Goal: Information Seeking & Learning: Check status

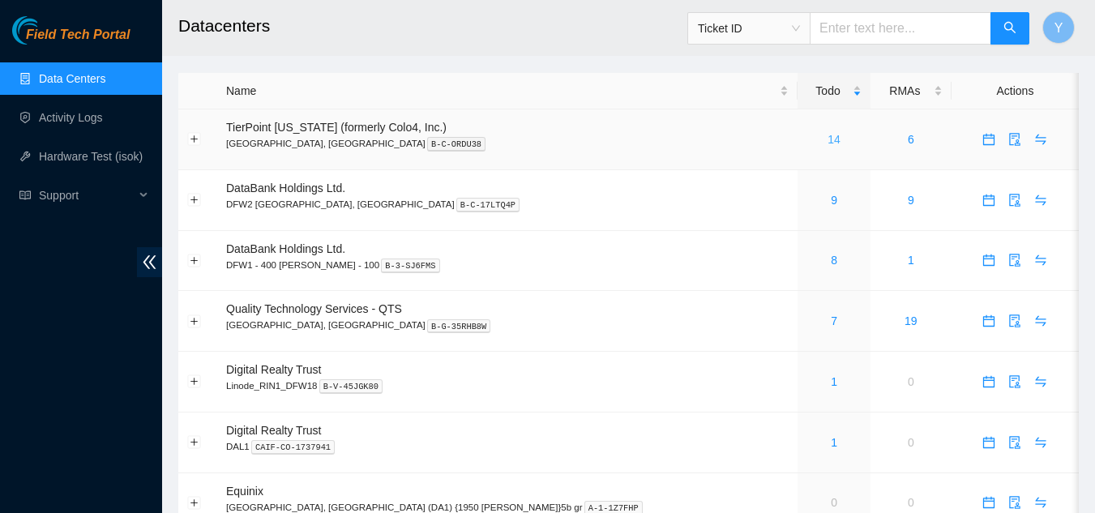
click at [827, 137] on link "14" at bounding box center [833, 139] width 13 height 13
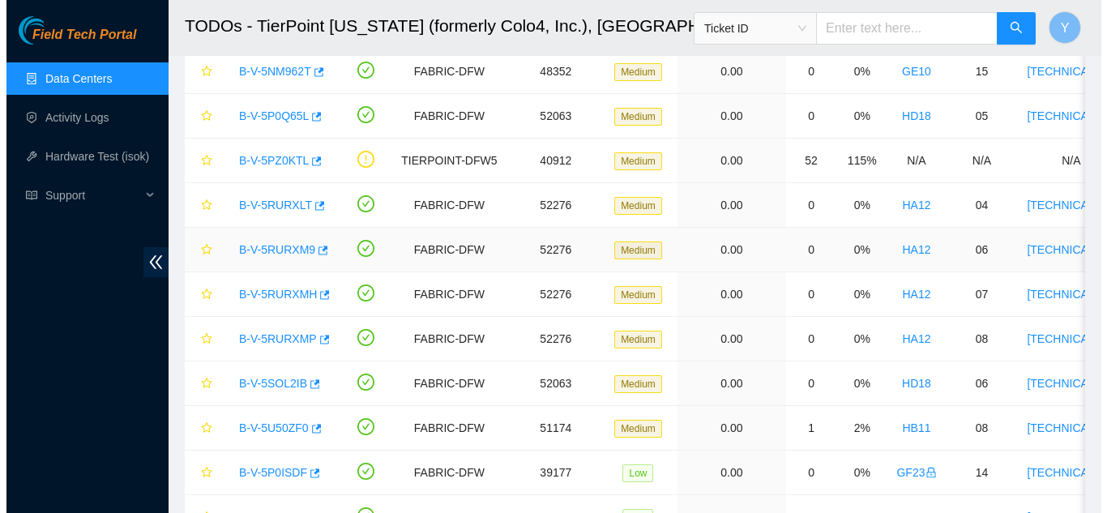
scroll to position [243, 0]
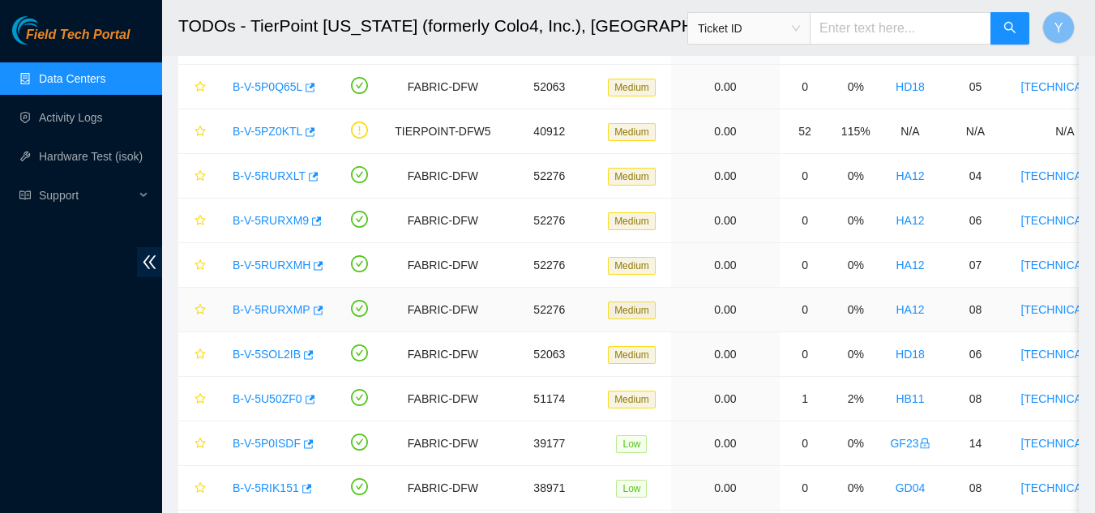
click at [271, 310] on link "B-V-5RURXMP" at bounding box center [272, 309] width 78 height 13
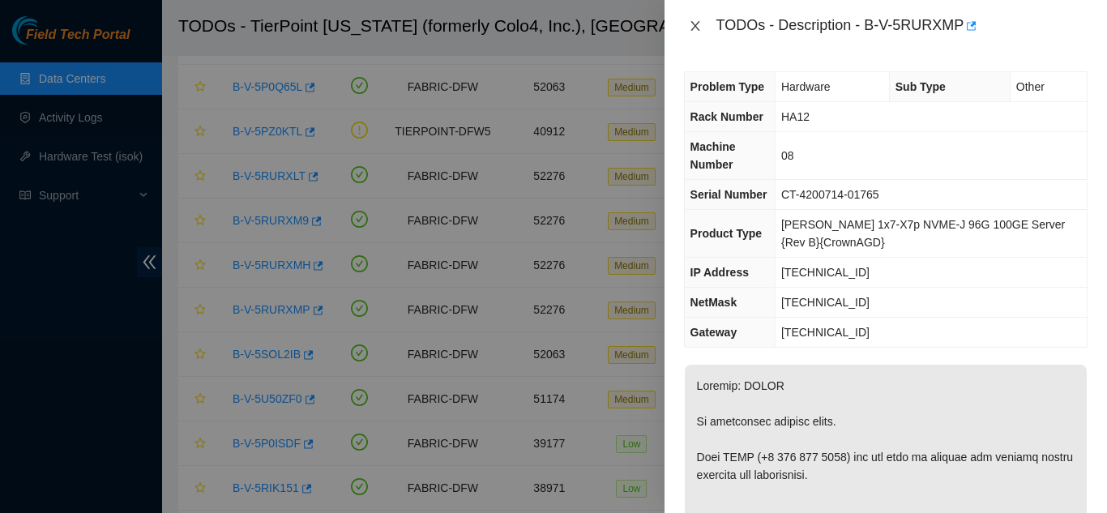
click at [701, 23] on icon "close" at bounding box center [695, 25] width 13 height 13
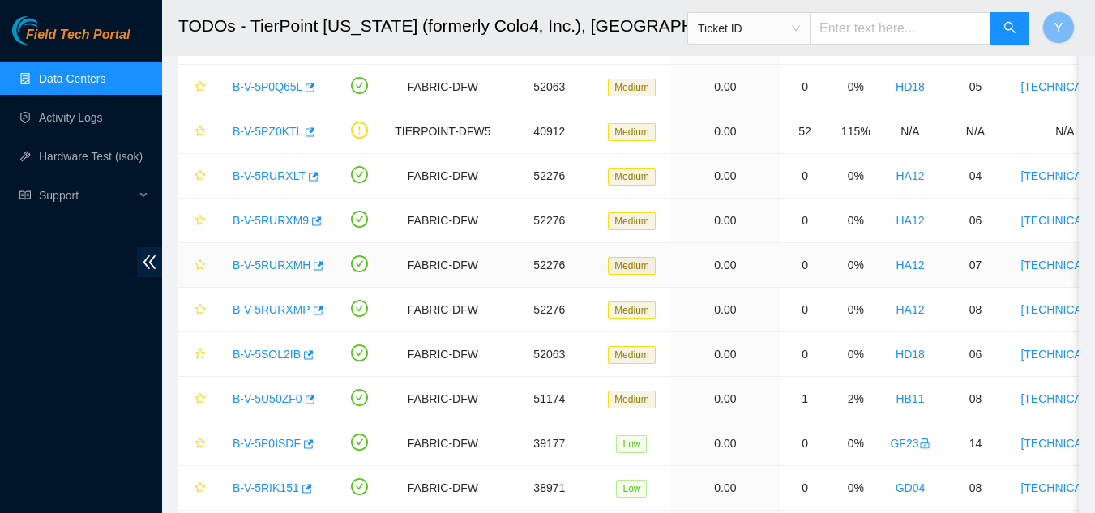
click at [282, 266] on link "B-V-5RURXMH" at bounding box center [272, 264] width 78 height 13
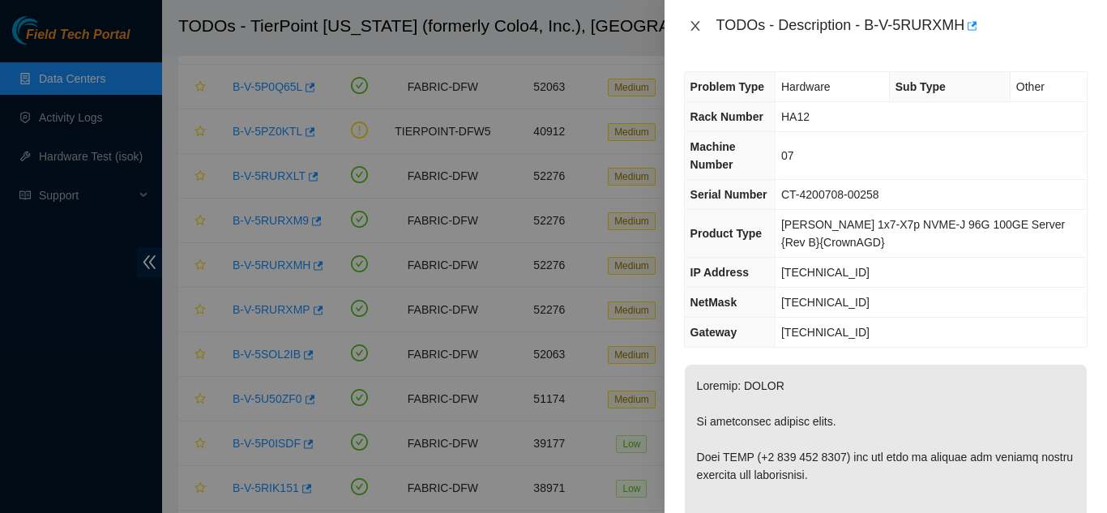
click at [695, 28] on icon "close" at bounding box center [695, 25] width 13 height 13
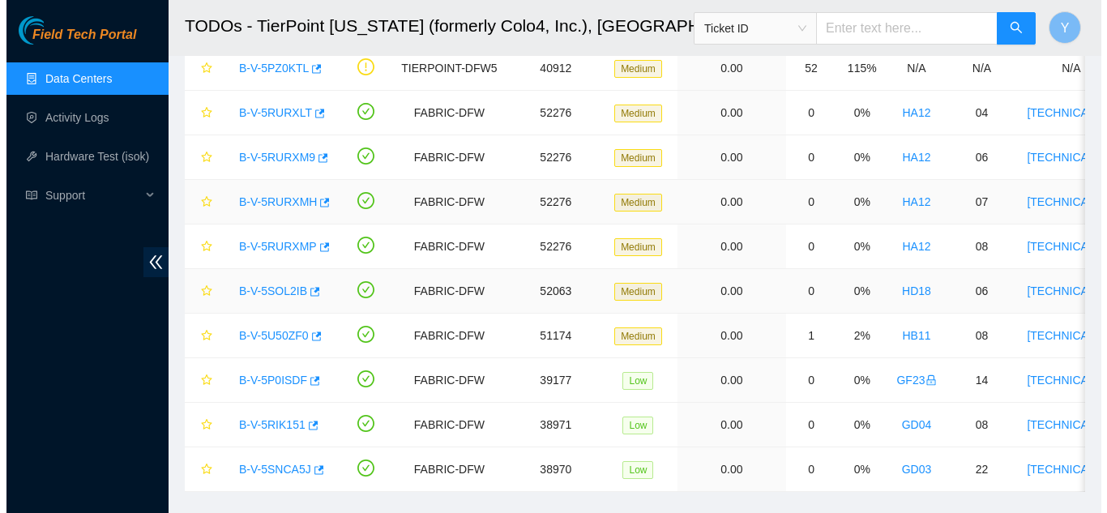
scroll to position [324, 0]
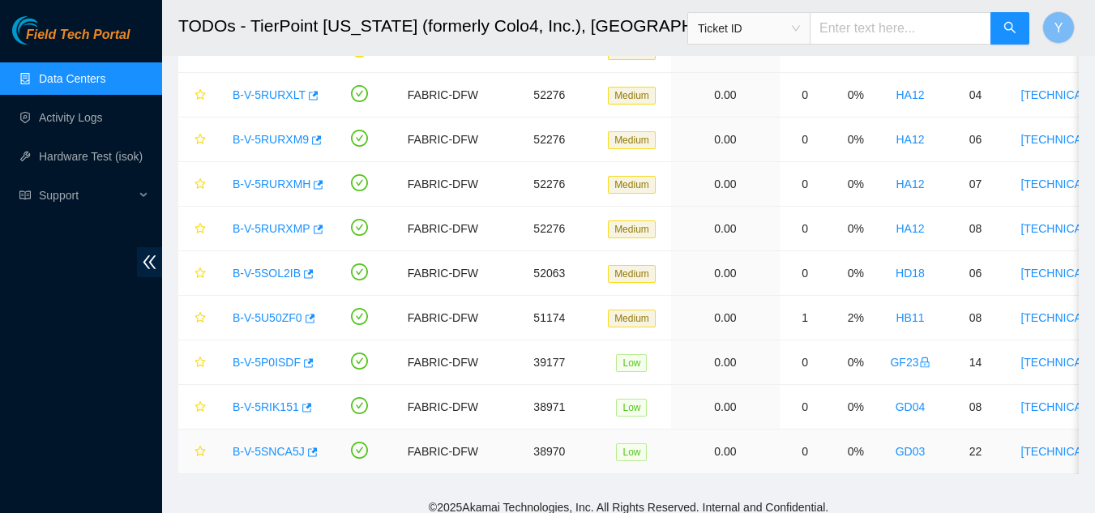
click at [277, 450] on link "B-V-5SNCA5J" at bounding box center [269, 451] width 72 height 13
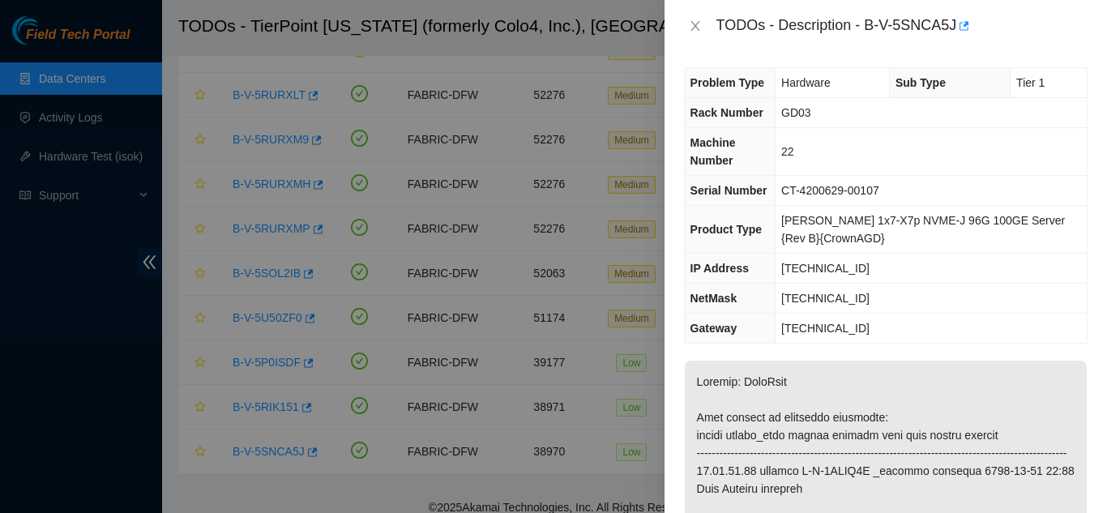
scroll to position [0, 0]
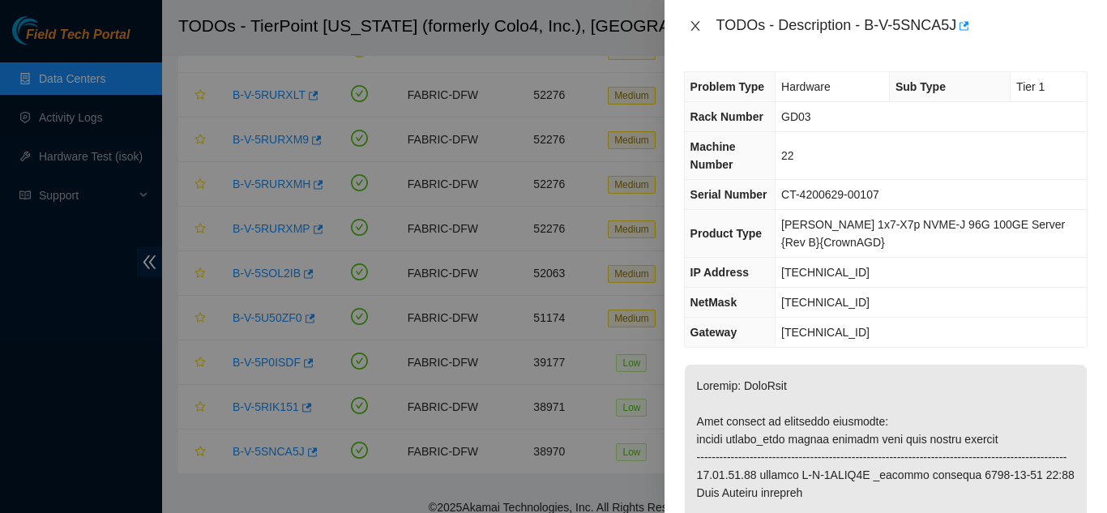
click at [698, 26] on icon "close" at bounding box center [695, 25] width 13 height 13
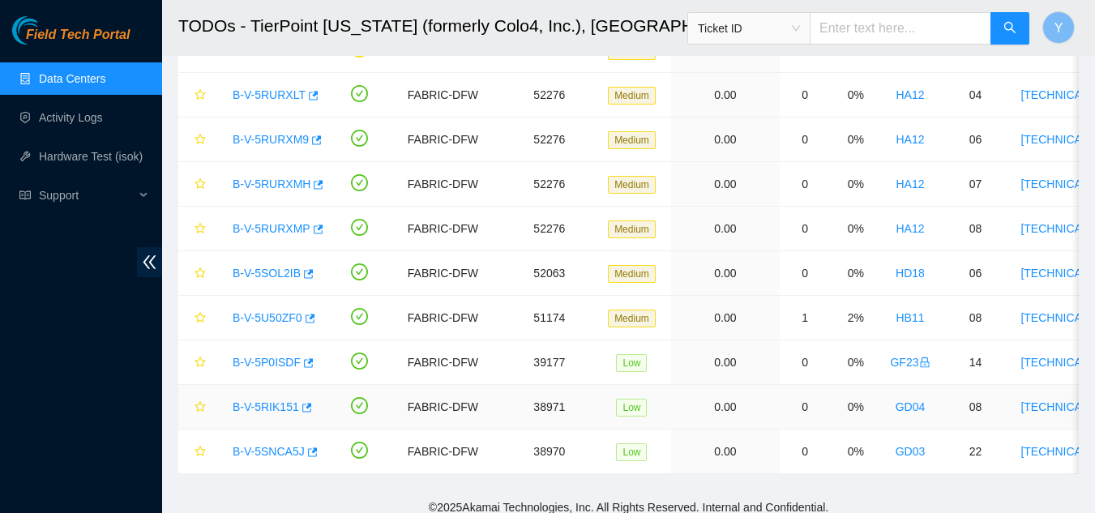
click at [268, 404] on link "B-V-5RIK151" at bounding box center [266, 406] width 66 height 13
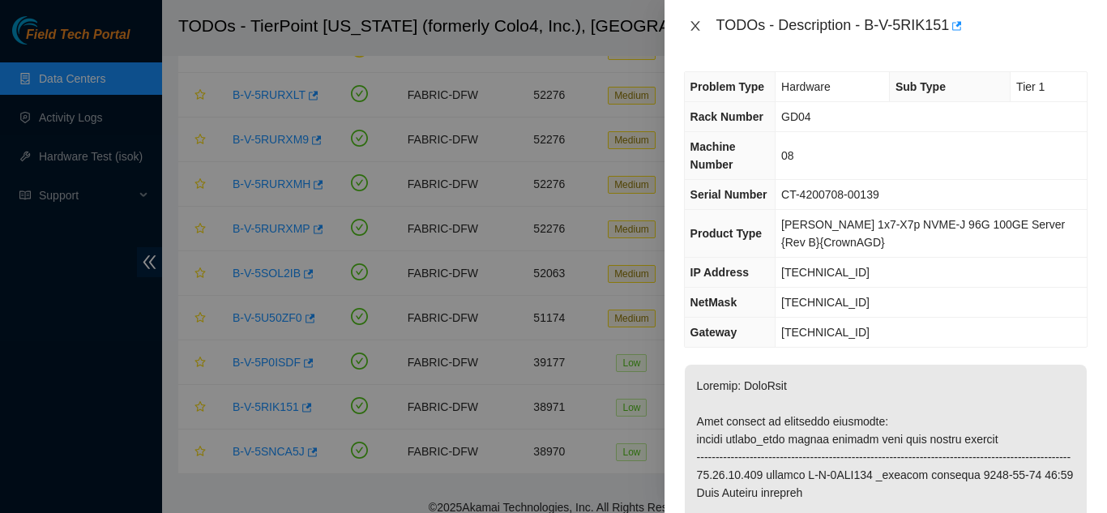
click at [695, 25] on icon "close" at bounding box center [694, 26] width 9 height 10
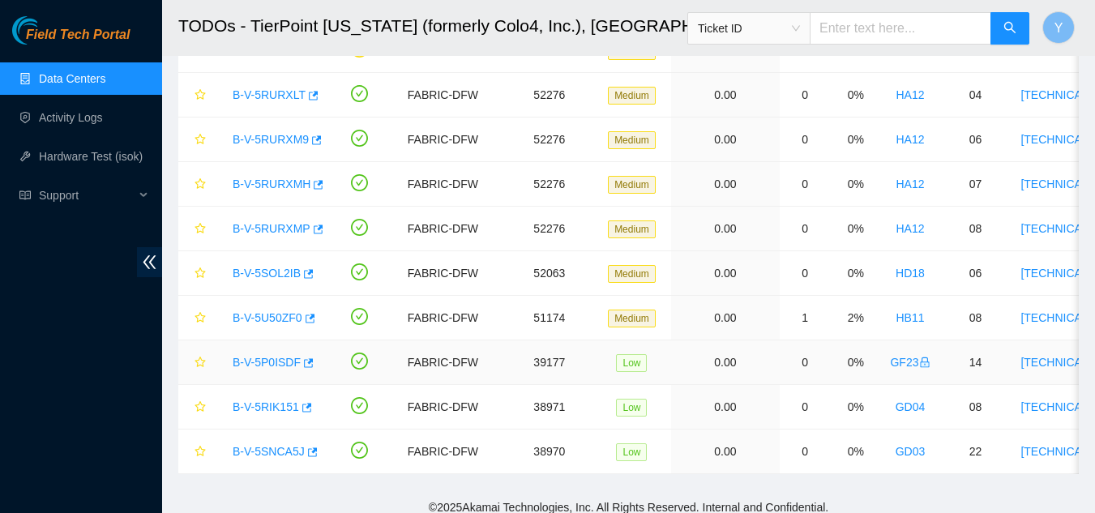
click at [278, 362] on link "B-V-5P0ISDF" at bounding box center [267, 362] width 68 height 13
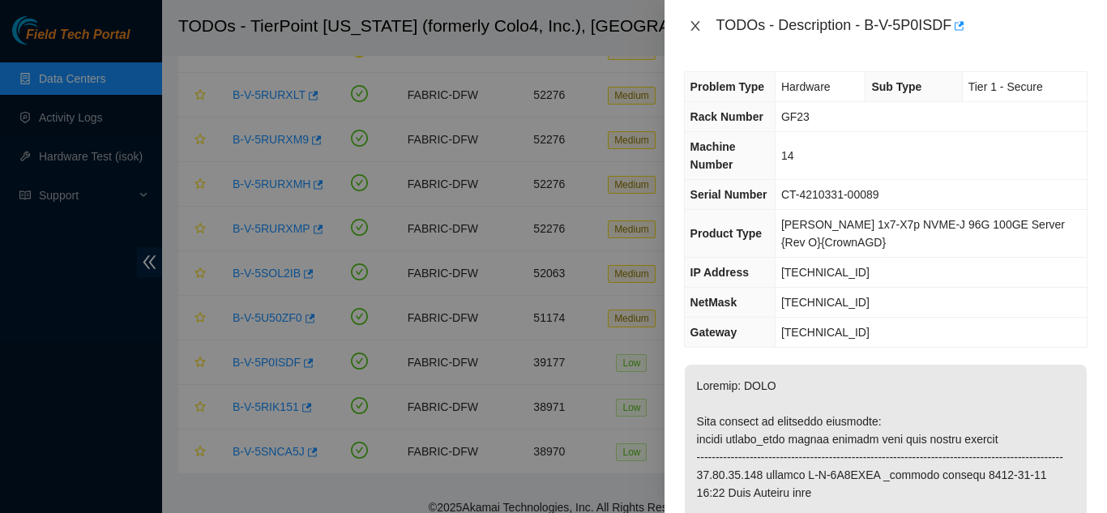
click at [695, 24] on icon "close" at bounding box center [695, 25] width 13 height 13
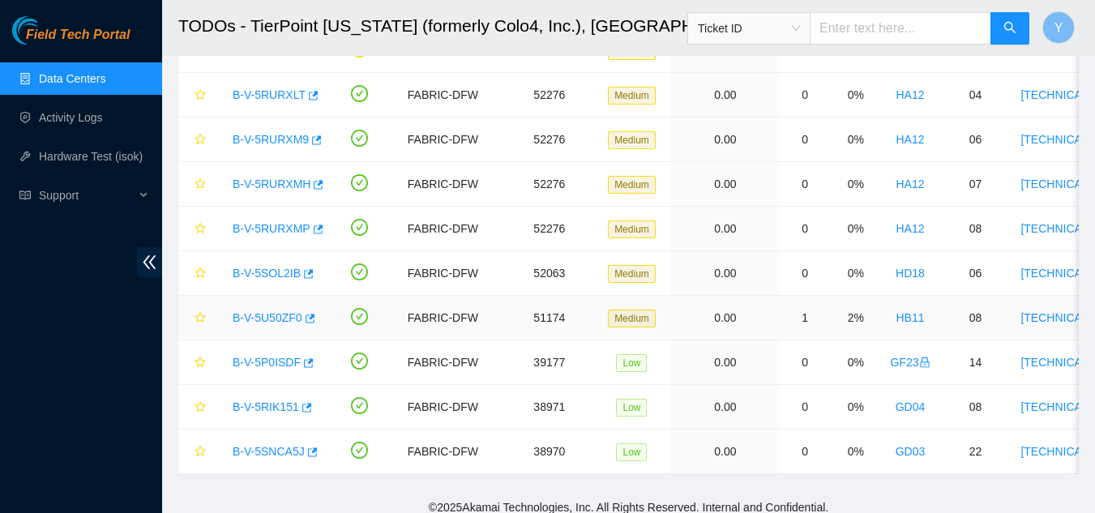
click at [280, 316] on link "B-V-5U50ZF0" at bounding box center [268, 317] width 70 height 13
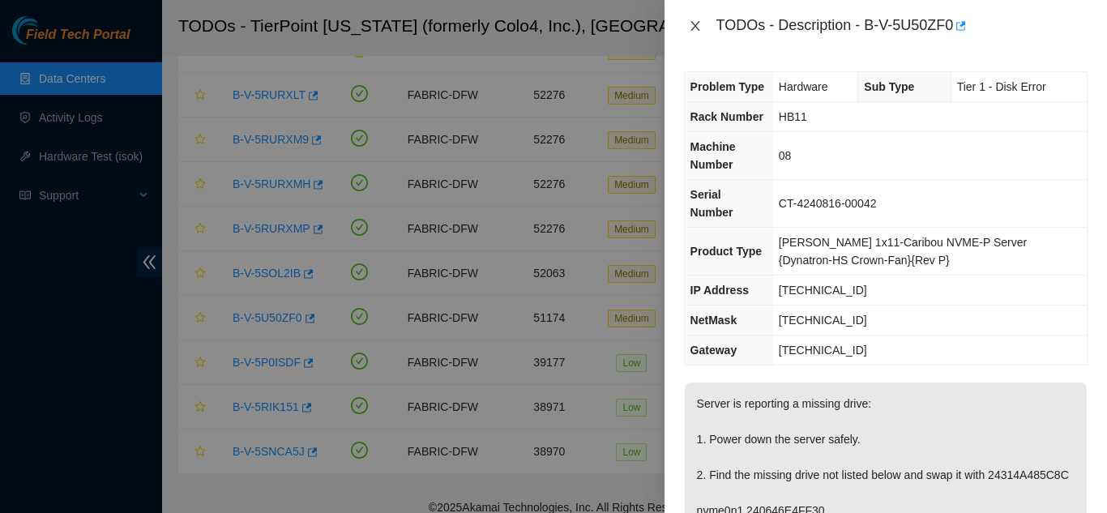
click at [690, 30] on icon "close" at bounding box center [695, 25] width 13 height 13
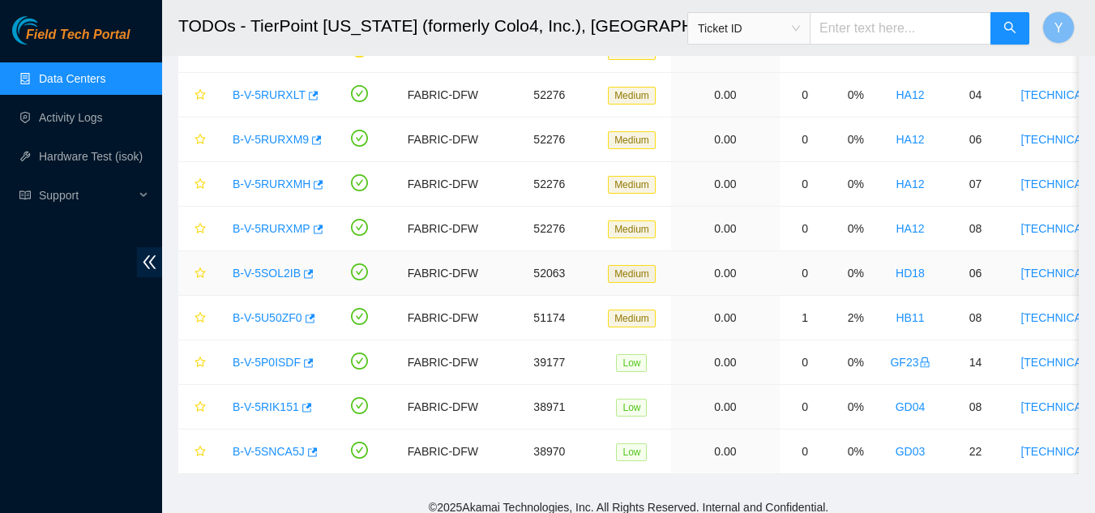
click at [258, 272] on link "B-V-5SOL2IB" at bounding box center [267, 273] width 68 height 13
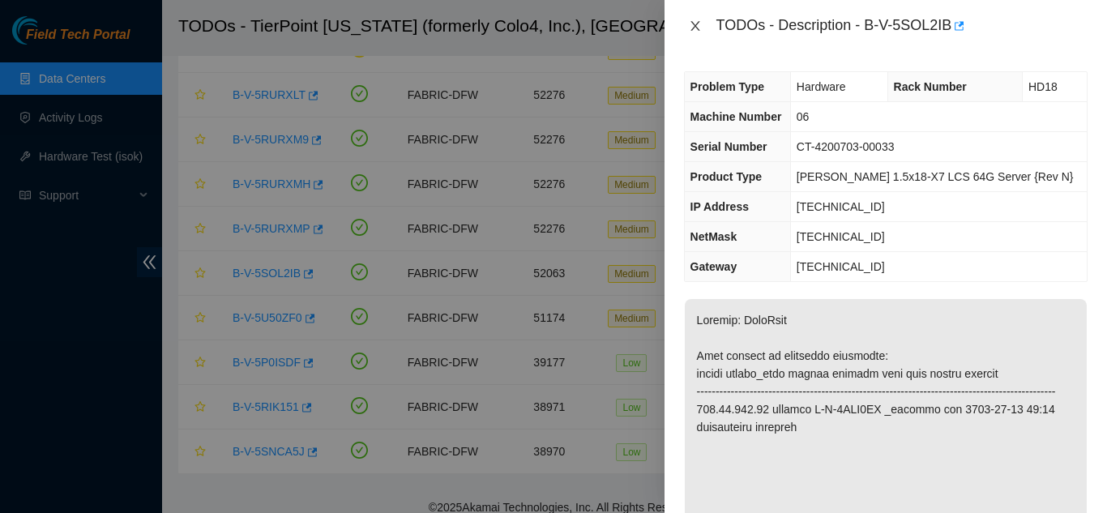
click at [697, 28] on icon "close" at bounding box center [695, 25] width 13 height 13
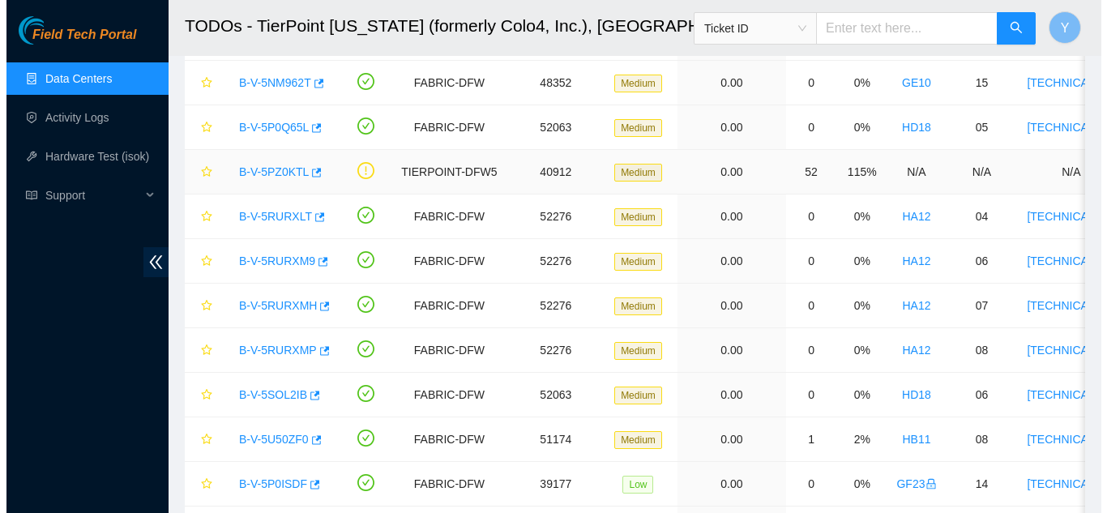
scroll to position [162, 0]
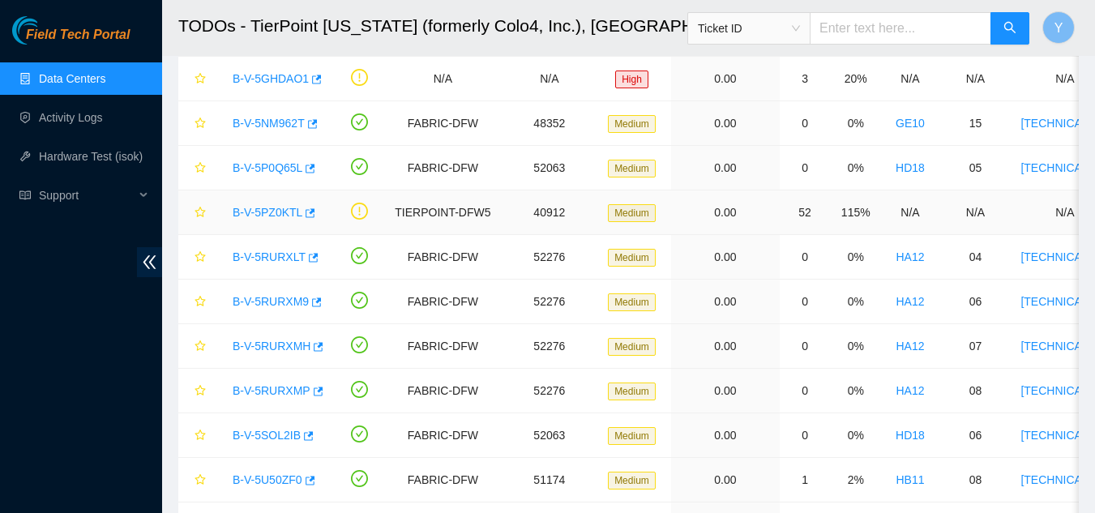
click at [281, 209] on link "B-V-5PZ0KTL" at bounding box center [268, 212] width 70 height 13
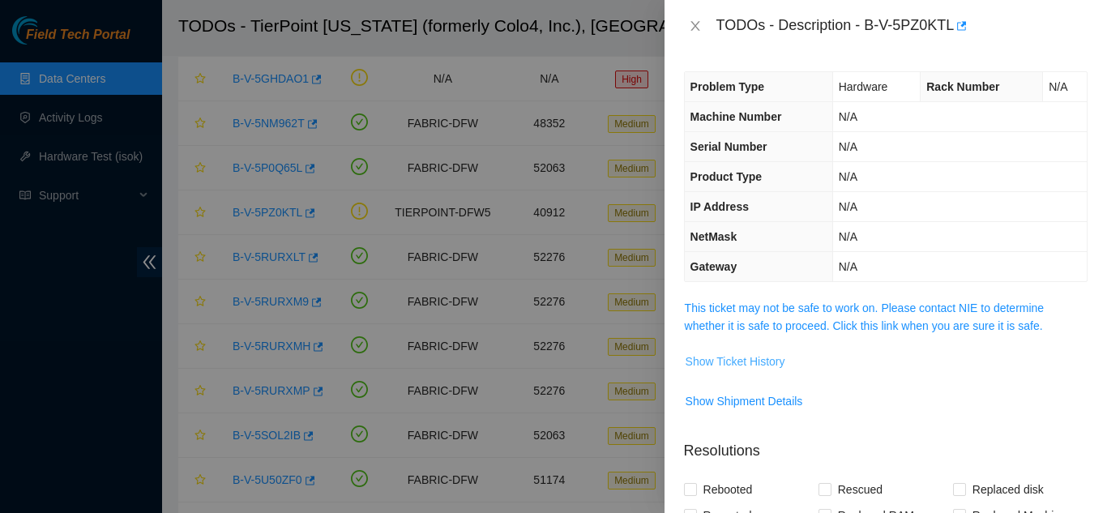
click at [732, 358] on span "Show Ticket History" at bounding box center [735, 361] width 100 height 18
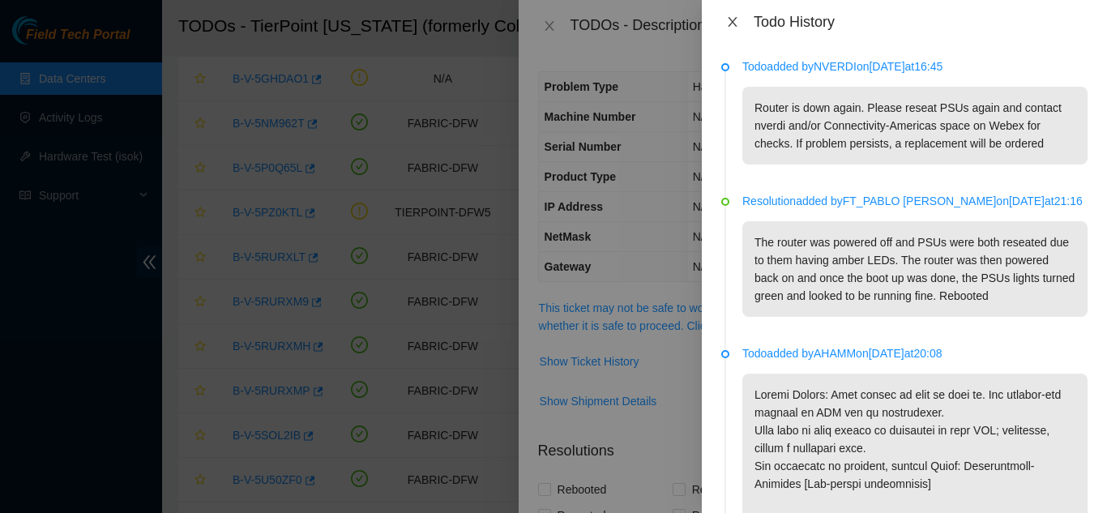
click at [732, 26] on icon "close" at bounding box center [732, 21] width 13 height 13
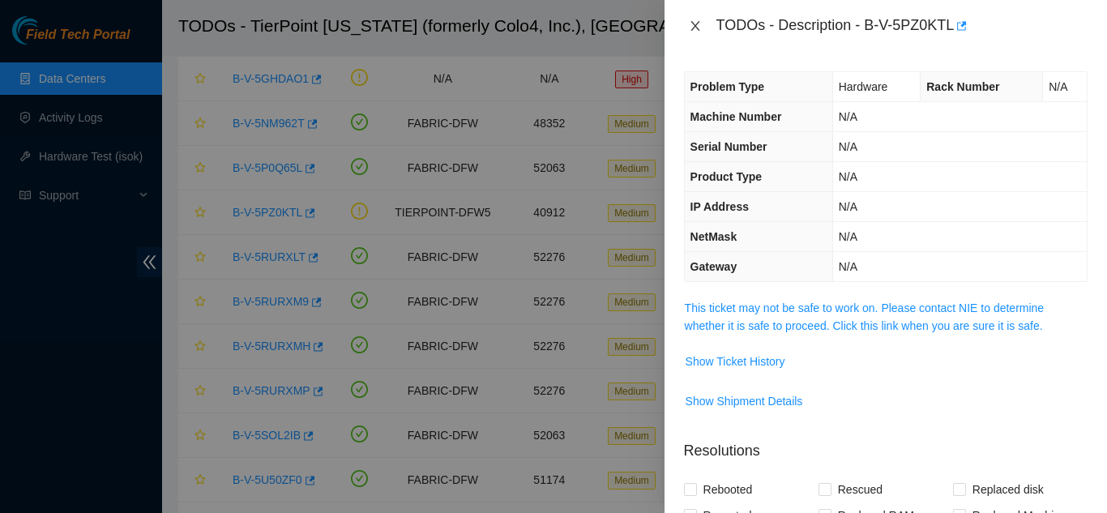
click at [694, 21] on icon "close" at bounding box center [695, 25] width 13 height 13
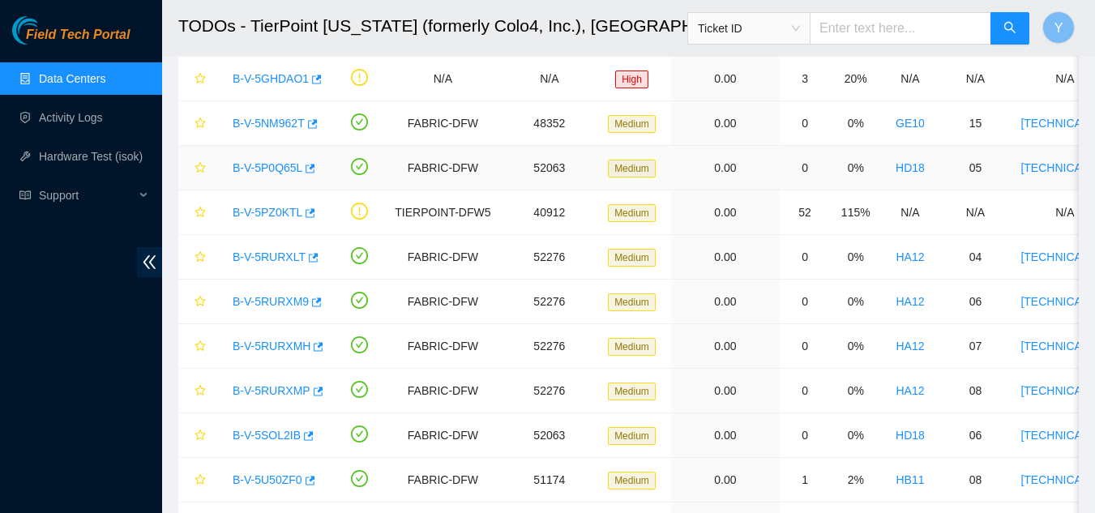
click at [275, 166] on link "B-V-5P0Q65L" at bounding box center [268, 167] width 70 height 13
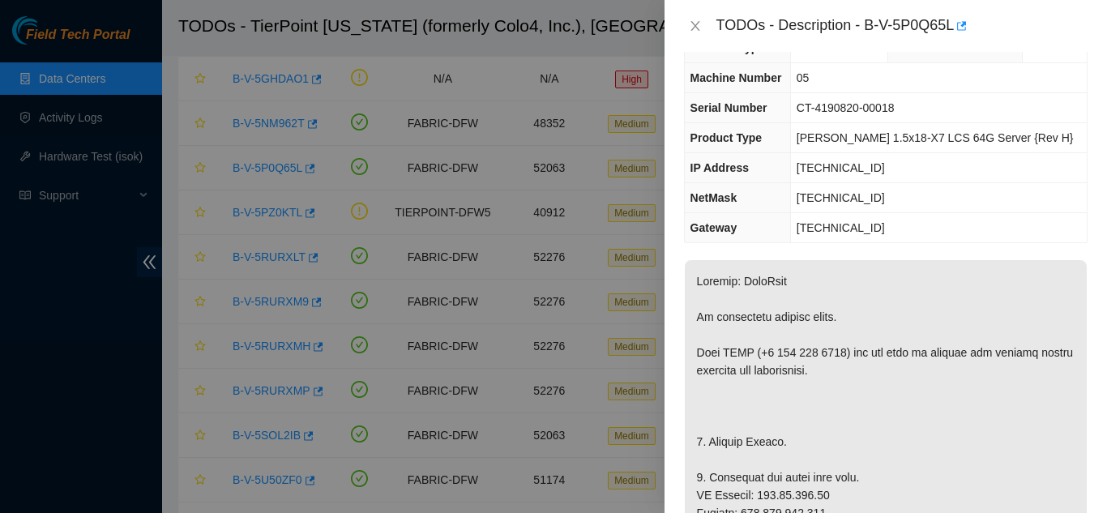
scroll to position [0, 0]
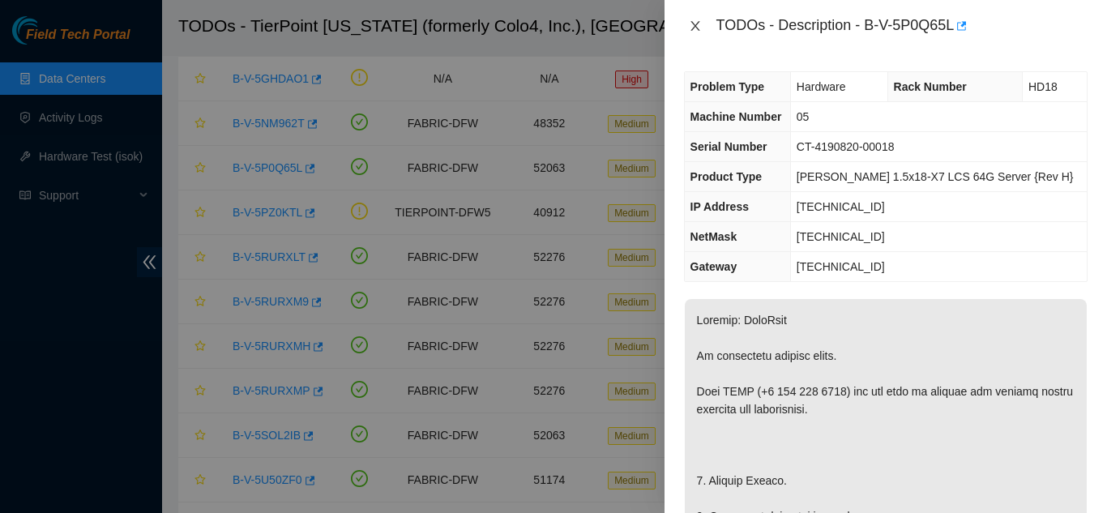
click at [698, 28] on icon "close" at bounding box center [695, 25] width 13 height 13
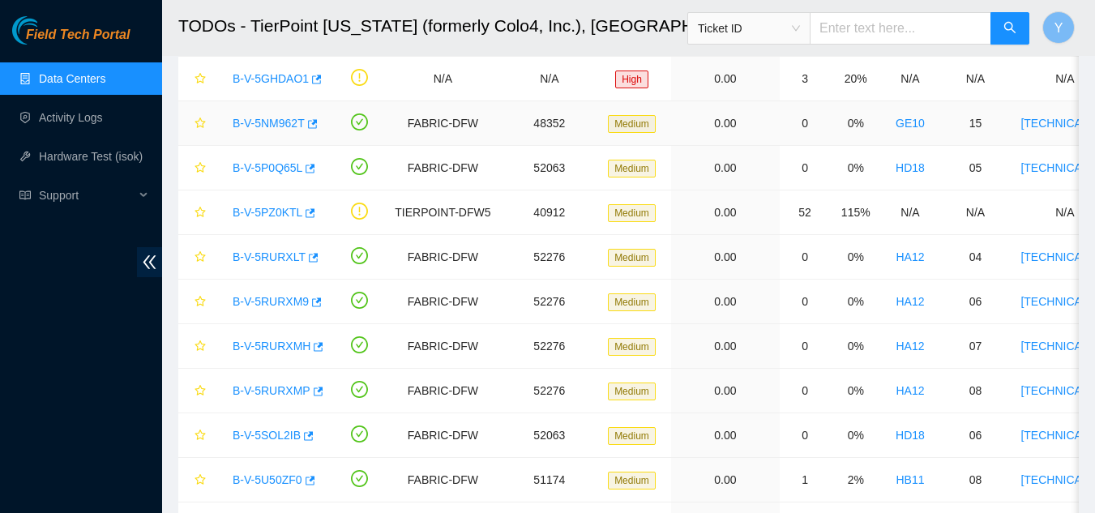
click at [283, 120] on link "B-V-5NM962T" at bounding box center [269, 123] width 72 height 13
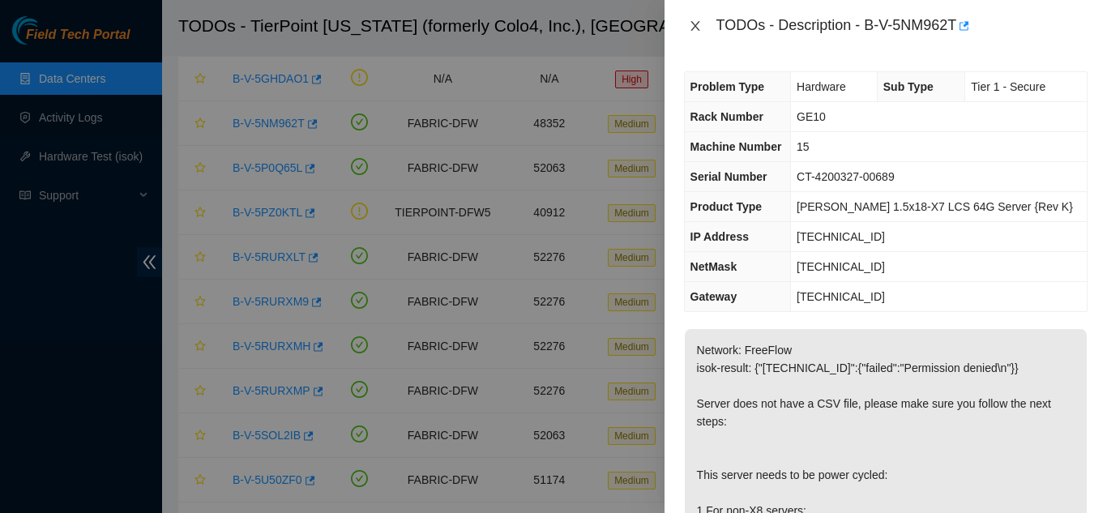
click at [694, 27] on icon "close" at bounding box center [695, 25] width 13 height 13
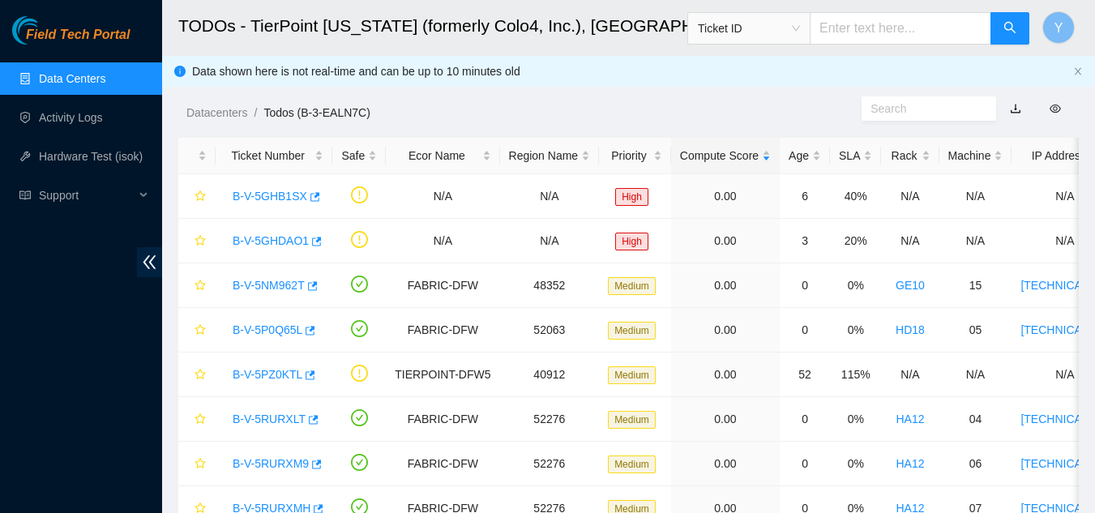
click at [105, 76] on link "Data Centers" at bounding box center [72, 78] width 66 height 13
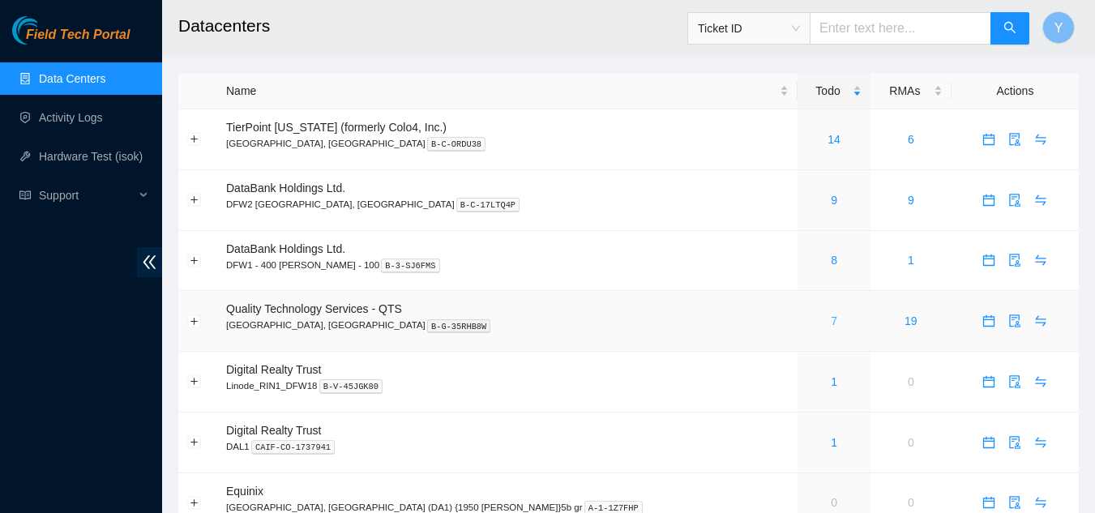
click at [831, 318] on link "7" at bounding box center [834, 320] width 6 height 13
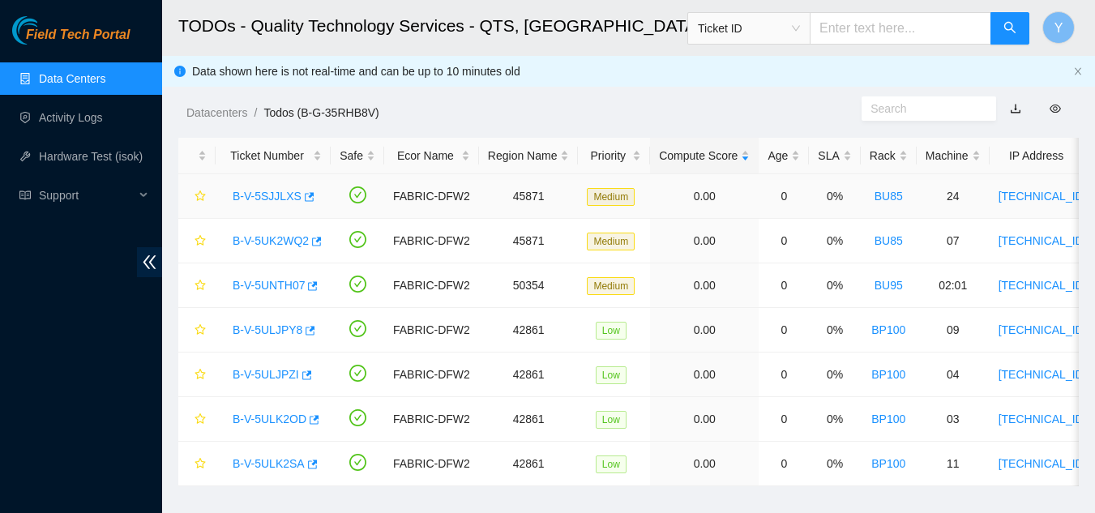
click at [269, 197] on link "B-V-5SJJLXS" at bounding box center [267, 196] width 69 height 13
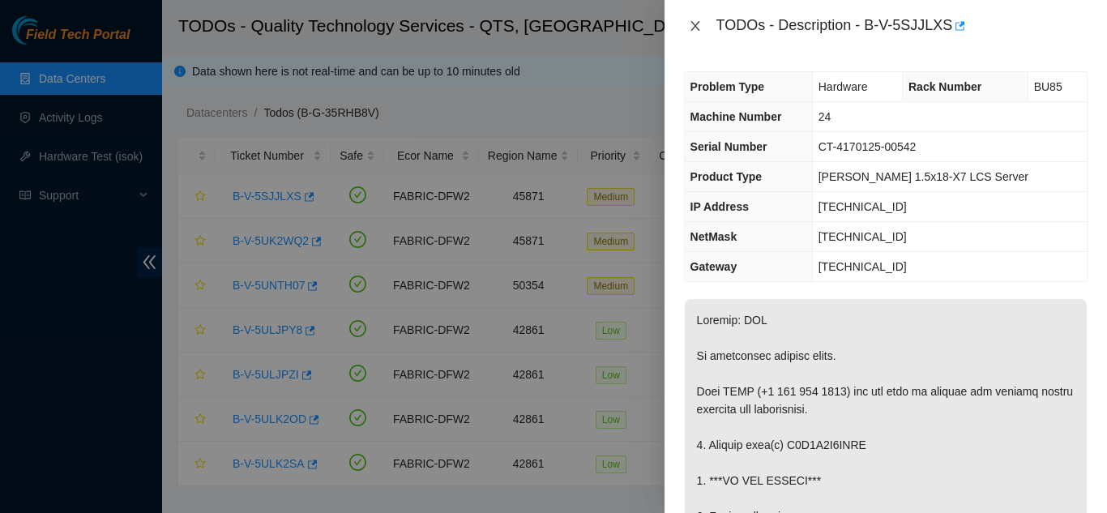
click at [693, 28] on icon "close" at bounding box center [694, 26] width 9 height 10
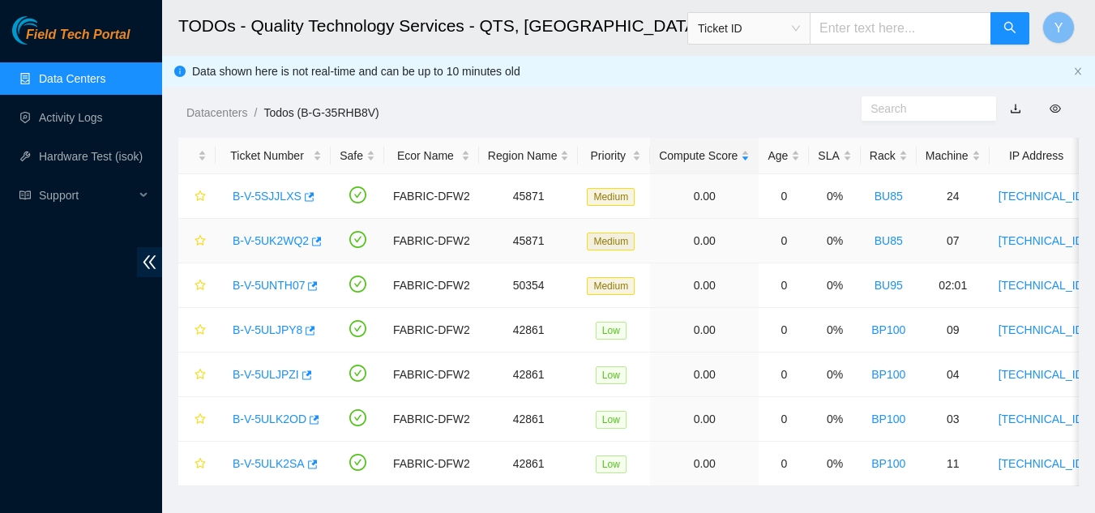
click at [282, 241] on link "B-V-5UK2WQ2" at bounding box center [271, 240] width 76 height 13
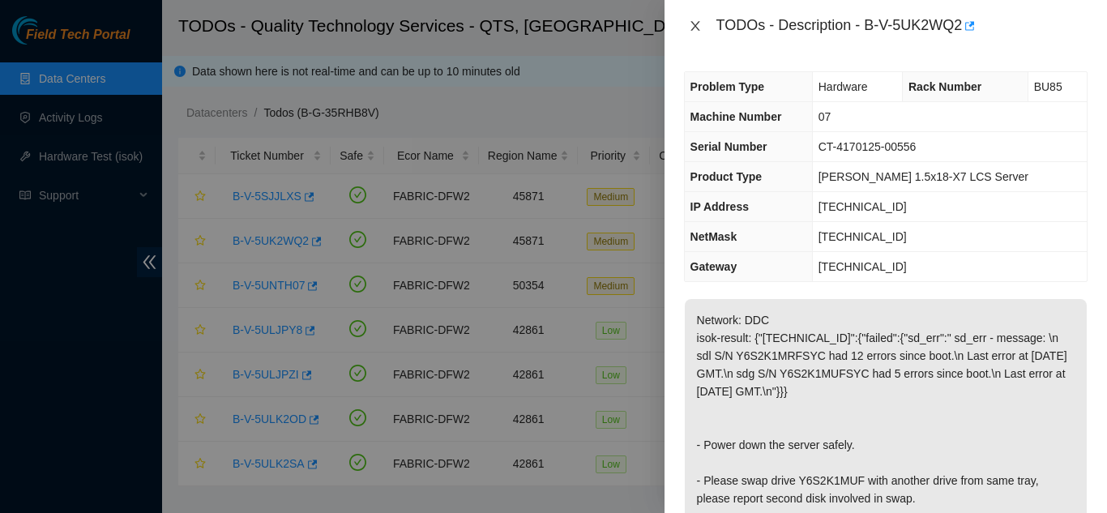
click at [699, 27] on icon "close" at bounding box center [695, 25] width 13 height 13
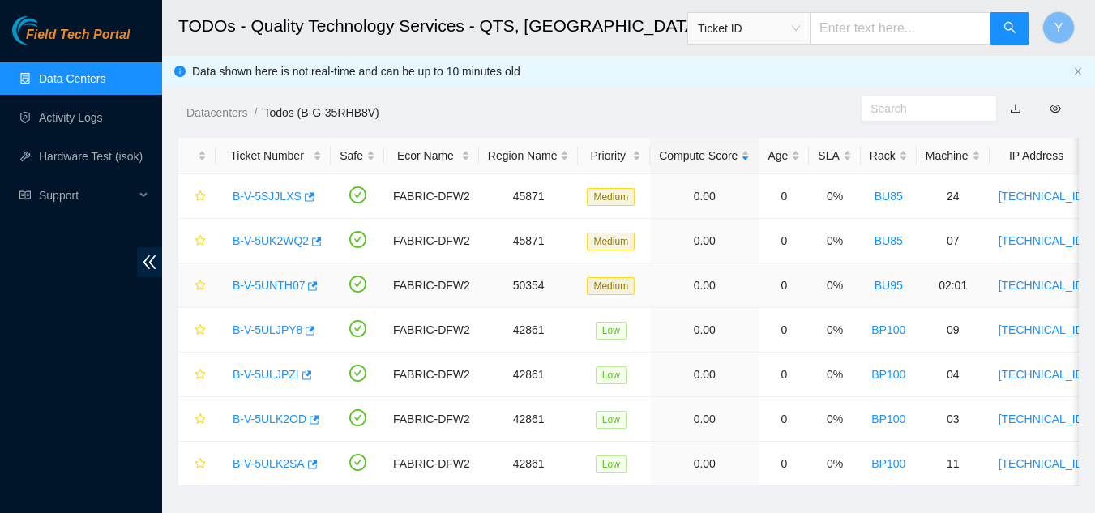
click at [275, 287] on link "B-V-5UNTH07" at bounding box center [269, 285] width 72 height 13
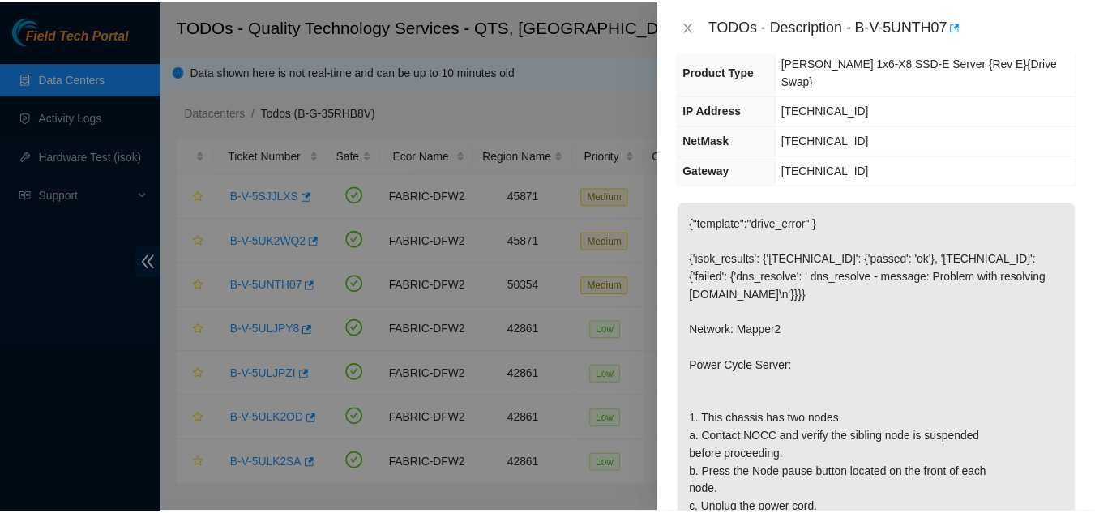
scroll to position [81, 0]
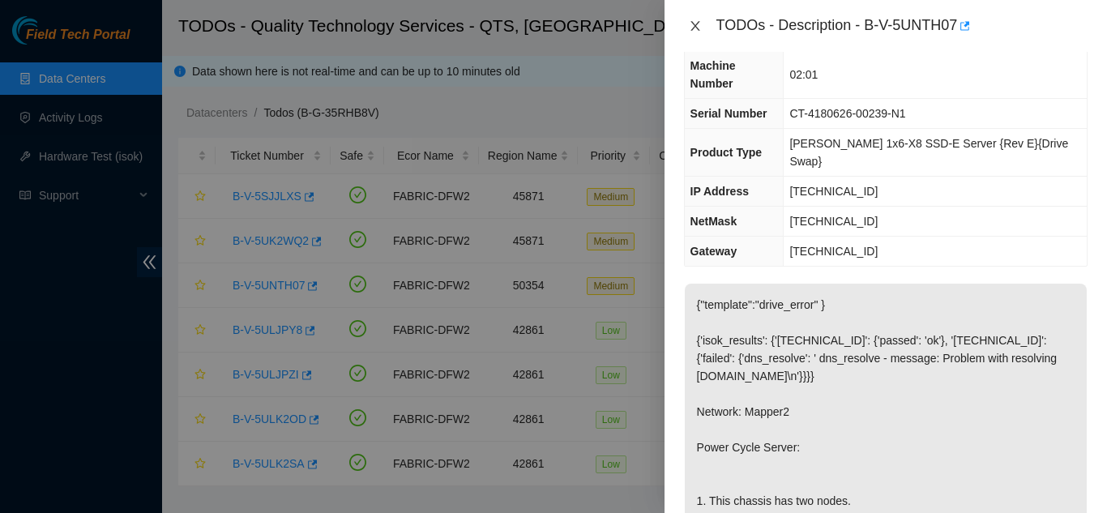
click at [694, 28] on icon "close" at bounding box center [695, 25] width 13 height 13
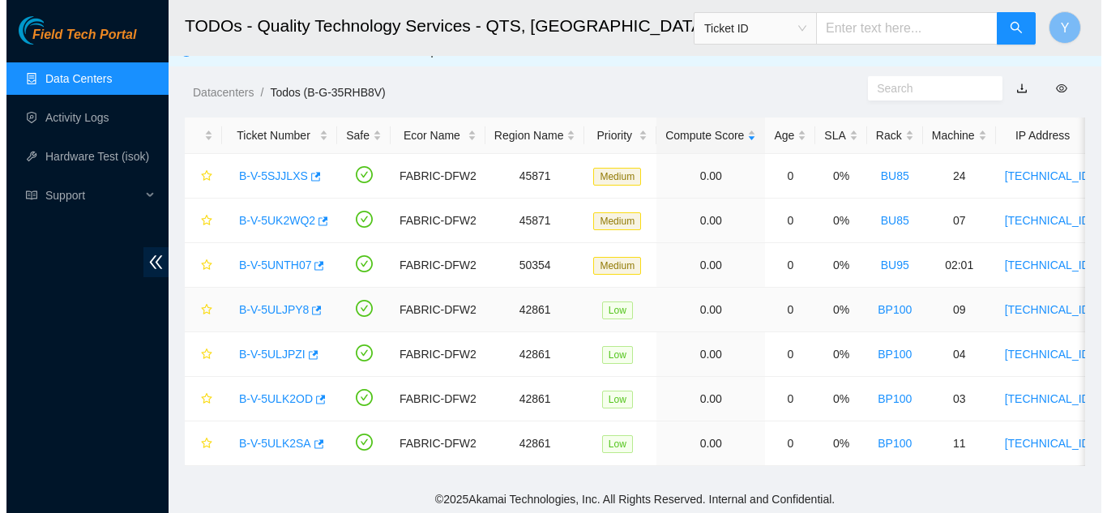
scroll to position [36, 0]
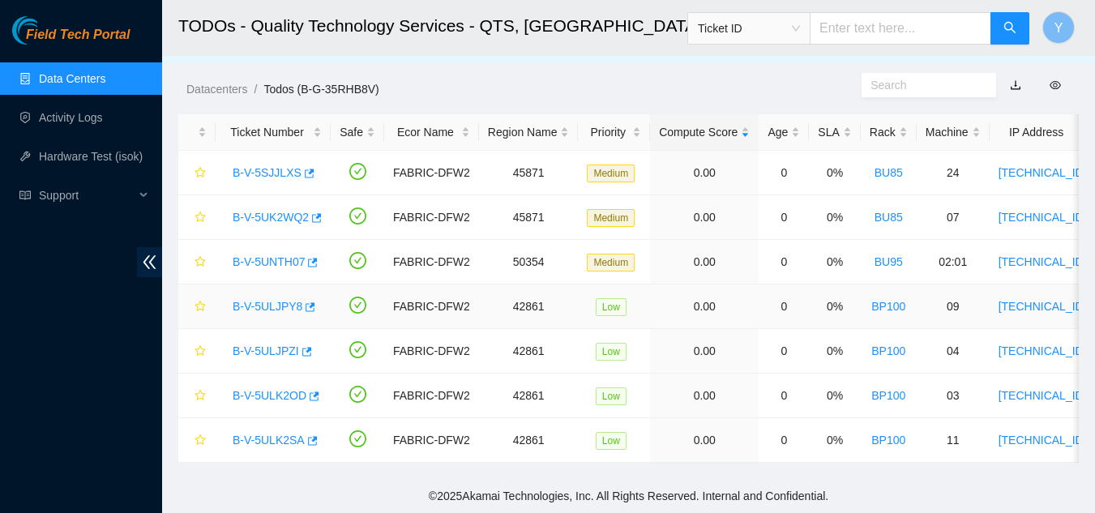
click at [267, 300] on link "B-V-5ULJPY8" at bounding box center [268, 306] width 70 height 13
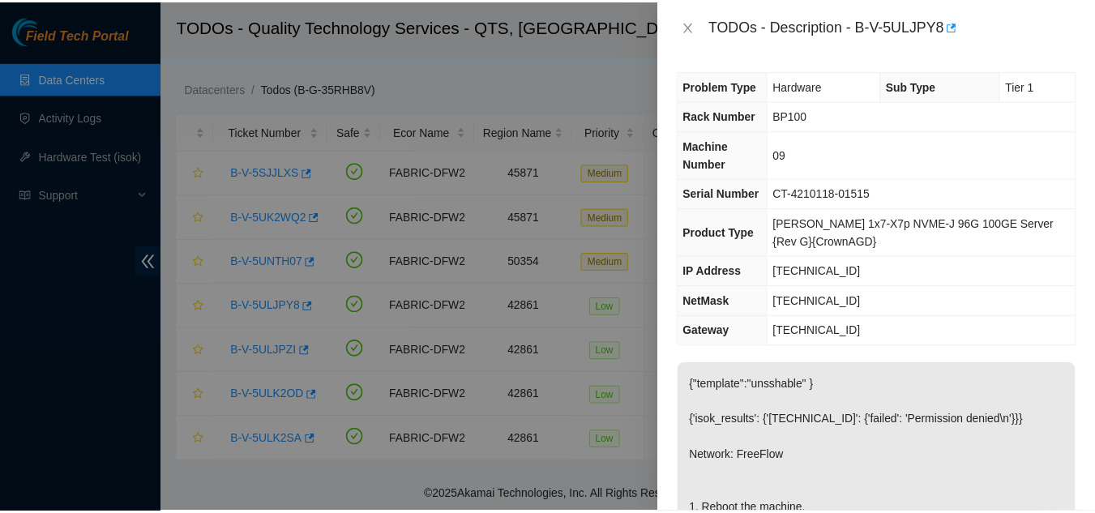
scroll to position [0, 0]
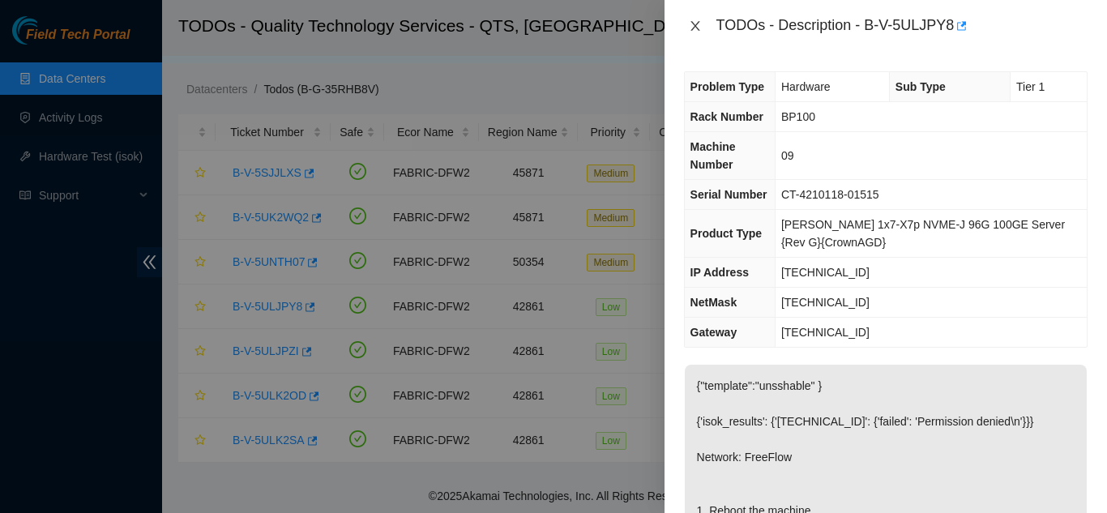
click at [698, 32] on button "Close" at bounding box center [695, 26] width 23 height 15
